Goal: Download file/media

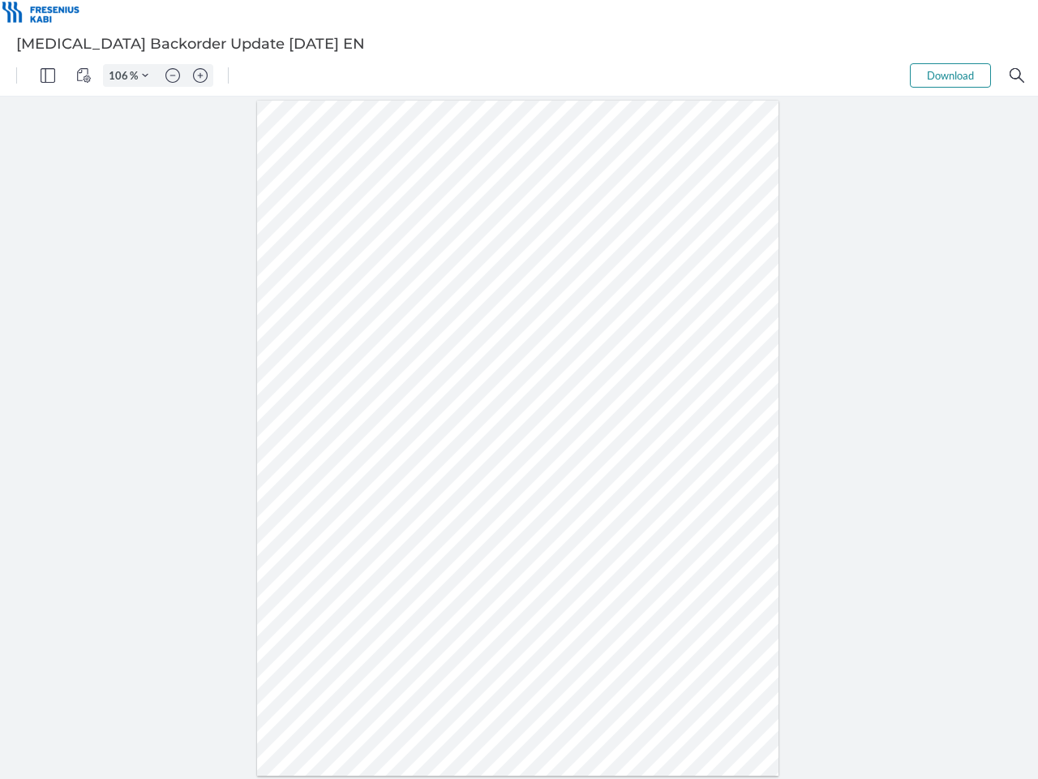
click at [48, 75] on img "Panel" at bounding box center [48, 75] width 15 height 15
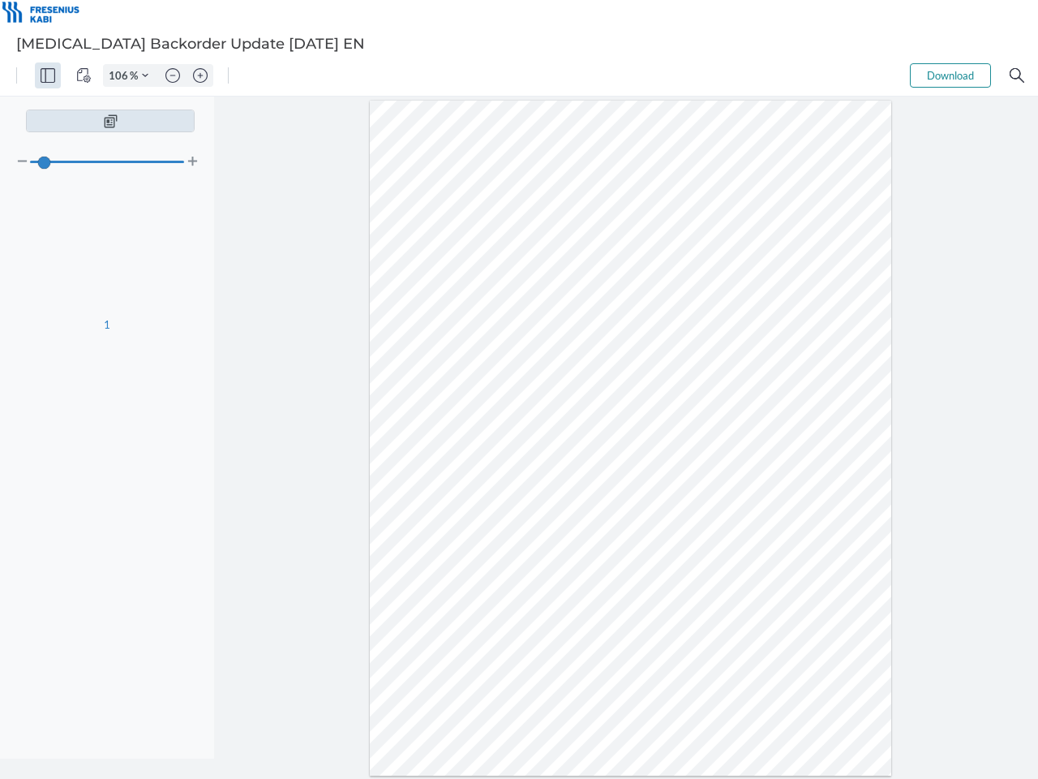
click at [84, 75] on img "View Controls" at bounding box center [83, 75] width 15 height 15
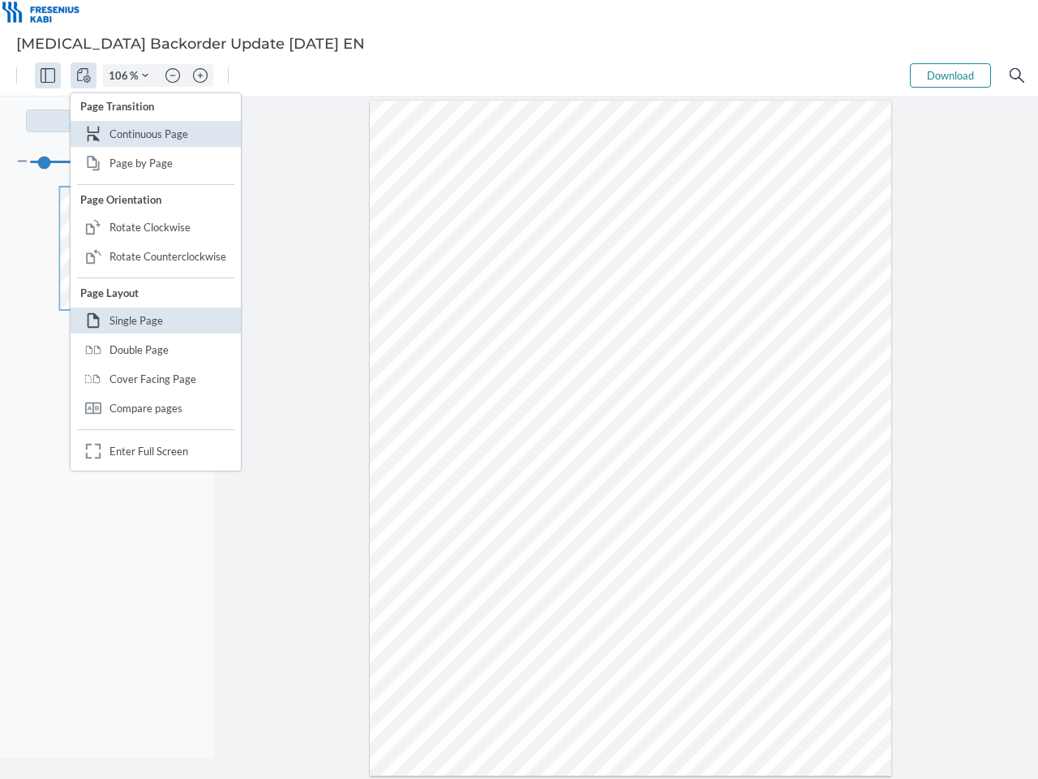
click at [121, 75] on input "106" at bounding box center [117, 75] width 26 height 15
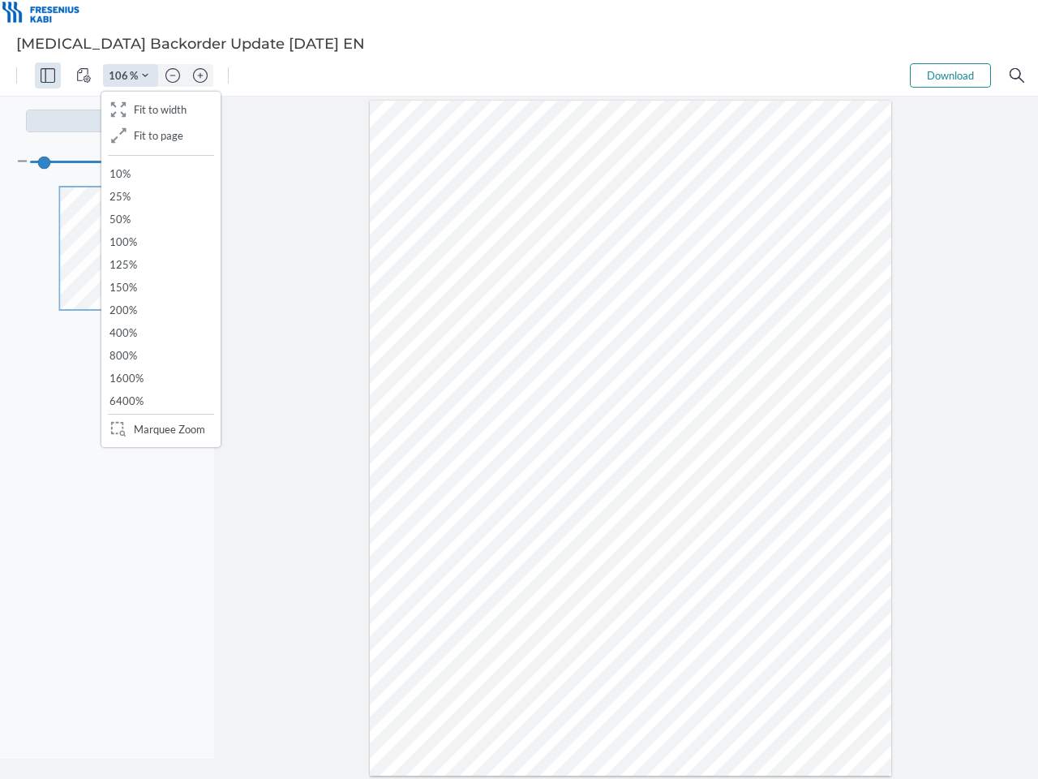
click at [145, 75] on img "Zoom Controls" at bounding box center [145, 75] width 6 height 6
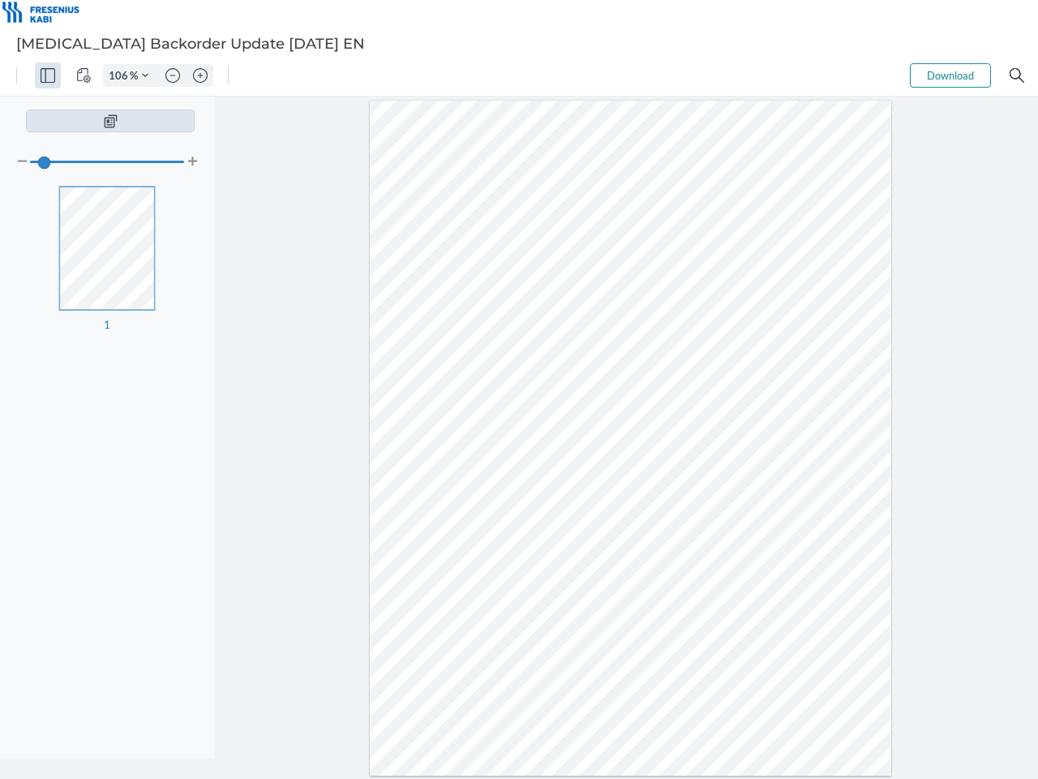
click at [173, 75] on img "Zoom out" at bounding box center [172, 75] width 15 height 15
click at [200, 75] on img "Zoom in" at bounding box center [200, 75] width 15 height 15
type input "106"
click at [951, 75] on button "Download" at bounding box center [950, 75] width 81 height 24
click at [1017, 75] on img "Search" at bounding box center [1017, 75] width 15 height 15
